Goal: Contribute content: Contribute content

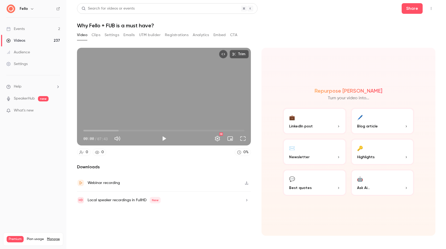
click at [34, 28] on link "Events 2" at bounding box center [33, 29] width 66 height 12
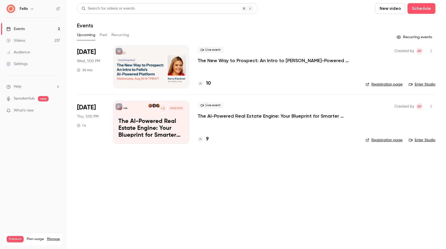
click at [391, 10] on button "New video" at bounding box center [391, 8] width 30 height 11
click at [397, 24] on div "Record" at bounding box center [410, 22] width 40 height 5
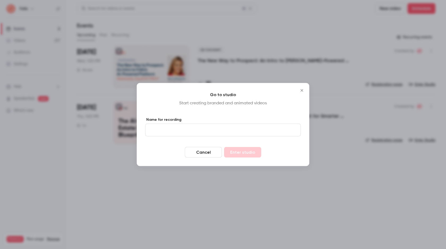
click at [206, 131] on input "Name for recording" at bounding box center [223, 130] width 156 height 13
type input "**********"
click at [240, 154] on button "Enter studio" at bounding box center [242, 152] width 37 height 11
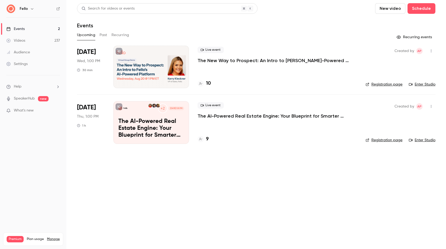
click at [44, 40] on link "Videos 237" at bounding box center [33, 41] width 66 height 12
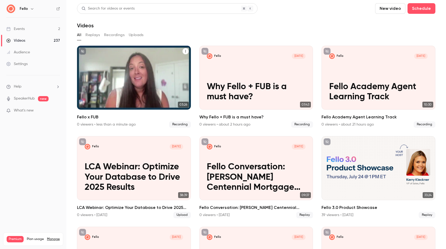
click at [174, 92] on p "Fello x FUB" at bounding box center [134, 97] width 99 height 10
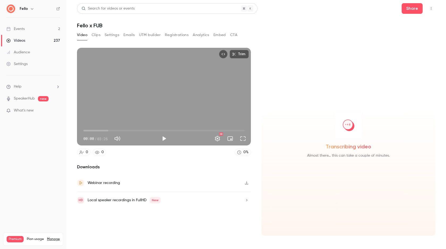
click at [247, 183] on icon "button" at bounding box center [246, 183] width 3 height 3
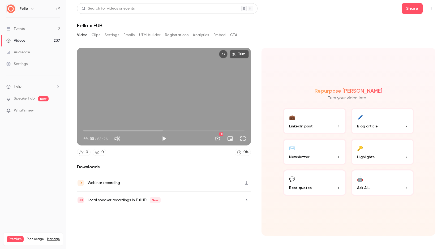
click at [33, 29] on link "Events 2" at bounding box center [33, 29] width 66 height 12
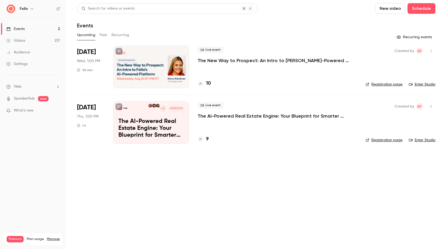
click at [383, 6] on button "New video" at bounding box center [391, 8] width 30 height 11
click at [392, 23] on div "Record" at bounding box center [410, 22] width 40 height 5
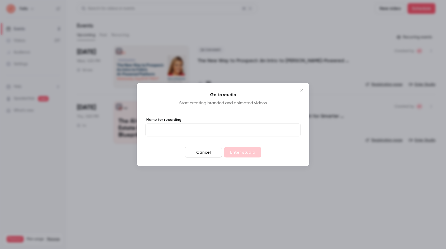
click at [220, 132] on input "Name for recording" at bounding box center [223, 130] width 156 height 13
type input "**********"
click at [239, 151] on button "Enter studio" at bounding box center [242, 152] width 37 height 11
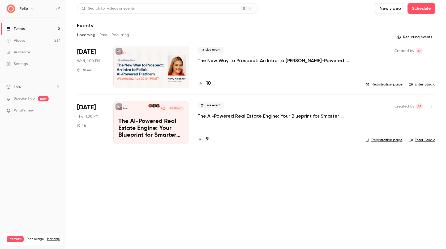
click at [31, 41] on link "Videos 237" at bounding box center [33, 41] width 66 height 12
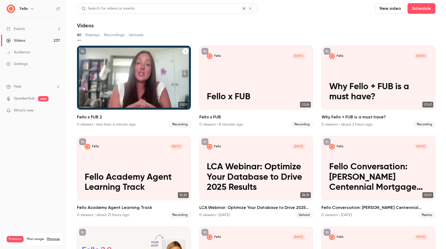
click at [174, 94] on p "Fello x FUB 2" at bounding box center [134, 97] width 99 height 10
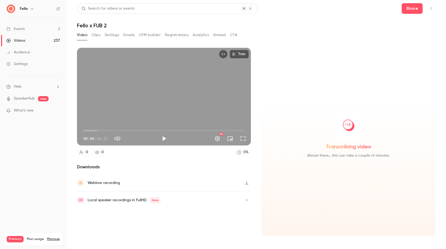
click at [246, 184] on icon "button" at bounding box center [246, 183] width 3 height 3
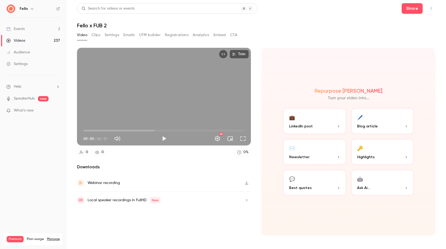
click at [32, 43] on link "Videos 237" at bounding box center [33, 41] width 66 height 12
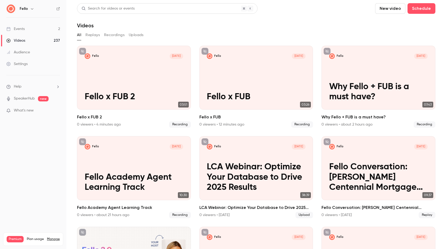
click at [393, 8] on button "New video" at bounding box center [391, 8] width 30 height 11
click at [389, 25] on div "Record" at bounding box center [406, 22] width 40 height 5
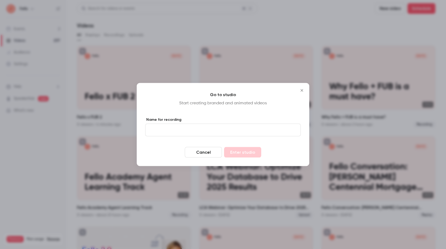
click at [176, 135] on input "Name for recording" at bounding box center [223, 130] width 156 height 13
type input "**********"
click at [249, 153] on button "Enter studio" at bounding box center [242, 152] width 37 height 11
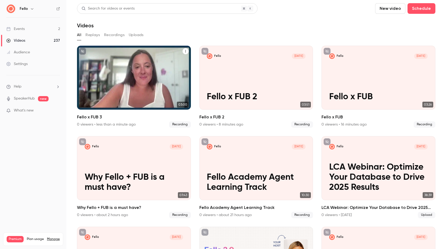
click at [180, 87] on div "Fello [DATE] Fello x FUB 3" at bounding box center [134, 78] width 114 height 64
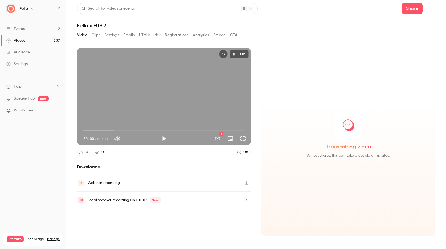
click at [245, 183] on icon "button" at bounding box center [247, 183] width 4 height 4
